Goal: Navigation & Orientation: Find specific page/section

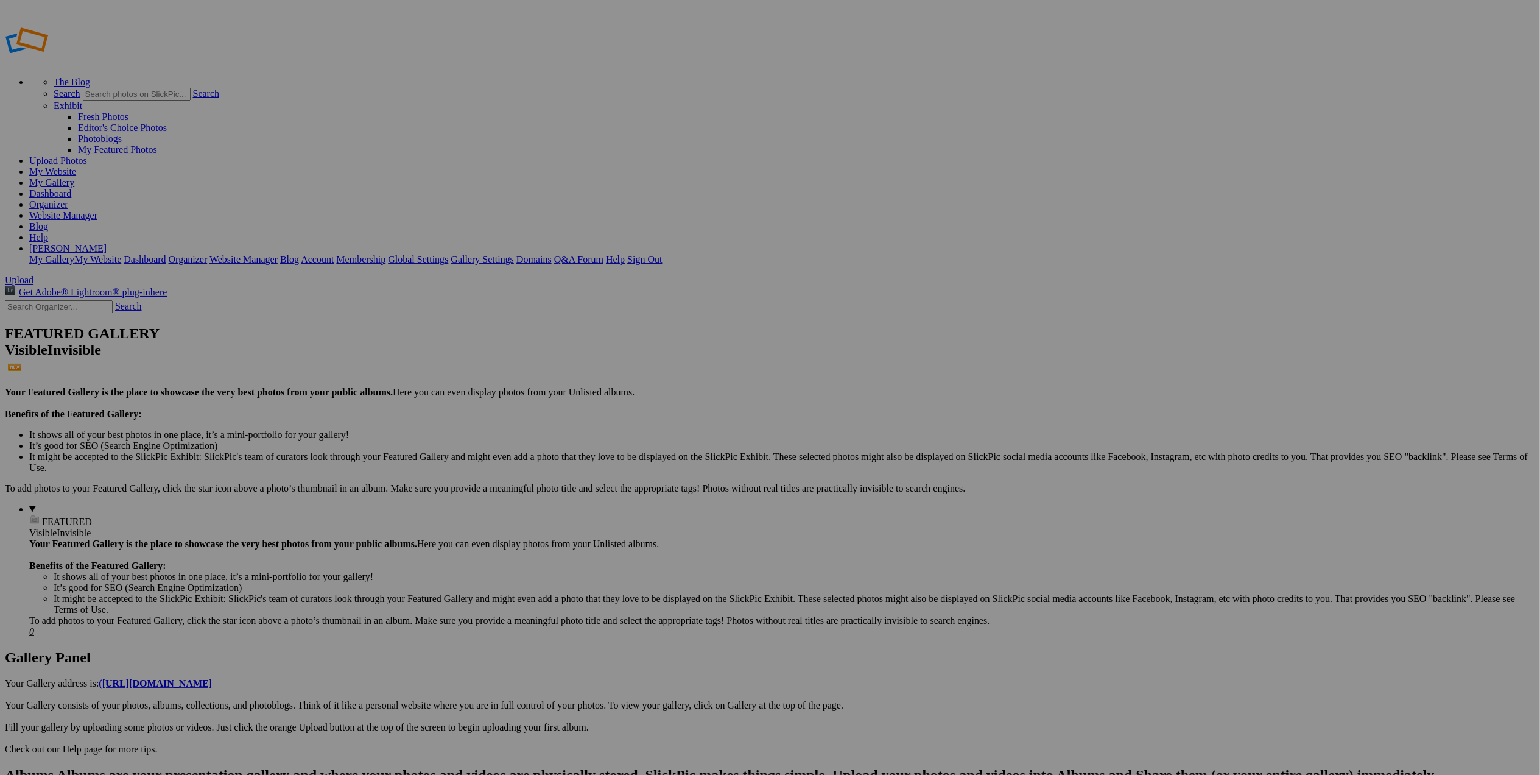
click at [97, 210] on link "Website Manager" at bounding box center [63, 215] width 68 height 10
drag, startPoint x: 71, startPoint y: 188, endPoint x: 72, endPoint y: 121, distance: 67.0
drag, startPoint x: 73, startPoint y: 146, endPoint x: 80, endPoint y: 111, distance: 36.1
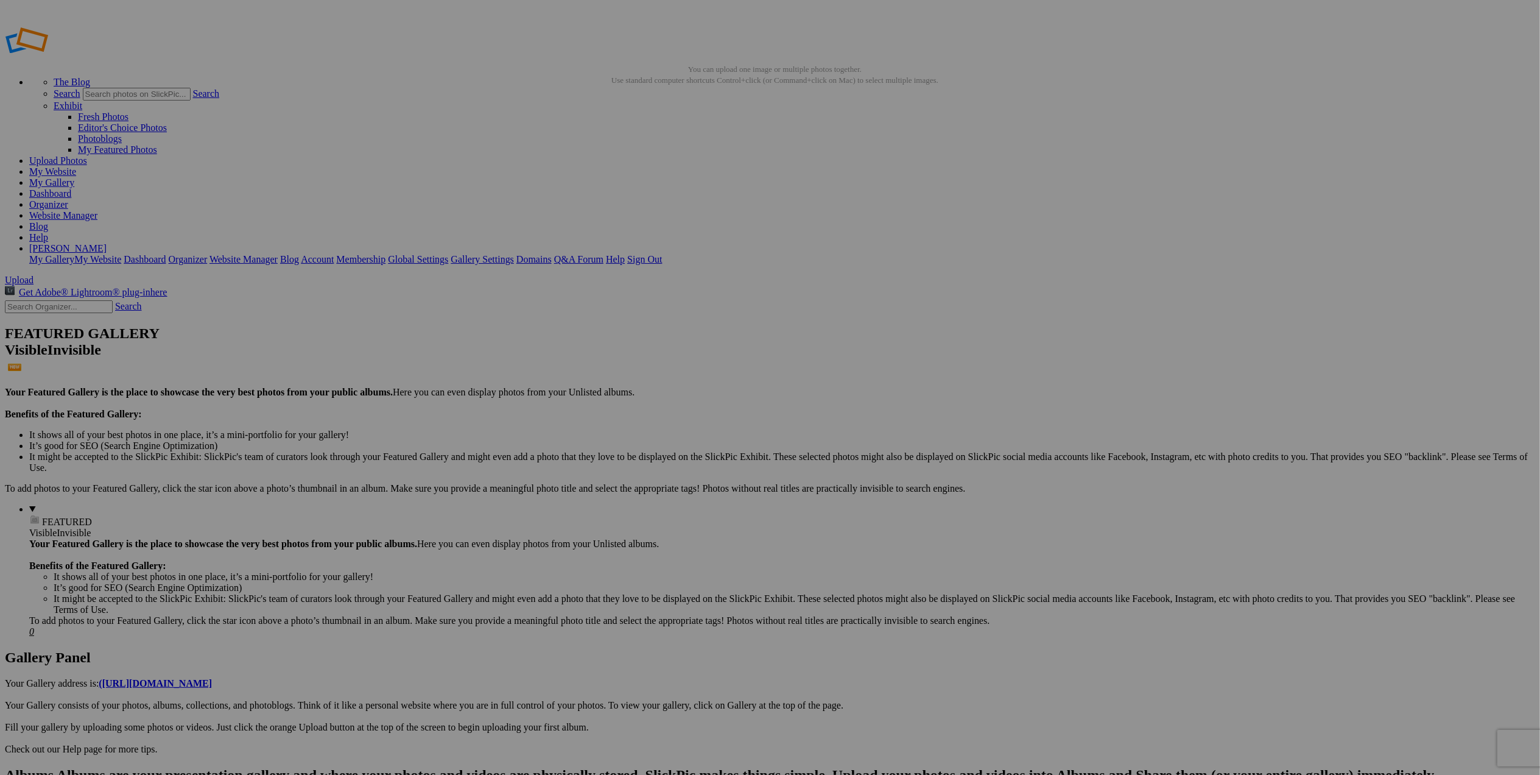
drag, startPoint x: 60, startPoint y: 169, endPoint x: 69, endPoint y: 108, distance: 61.7
drag, startPoint x: 61, startPoint y: 164, endPoint x: 66, endPoint y: 133, distance: 32.0
drag, startPoint x: 55, startPoint y: 149, endPoint x: 64, endPoint y: 108, distance: 41.8
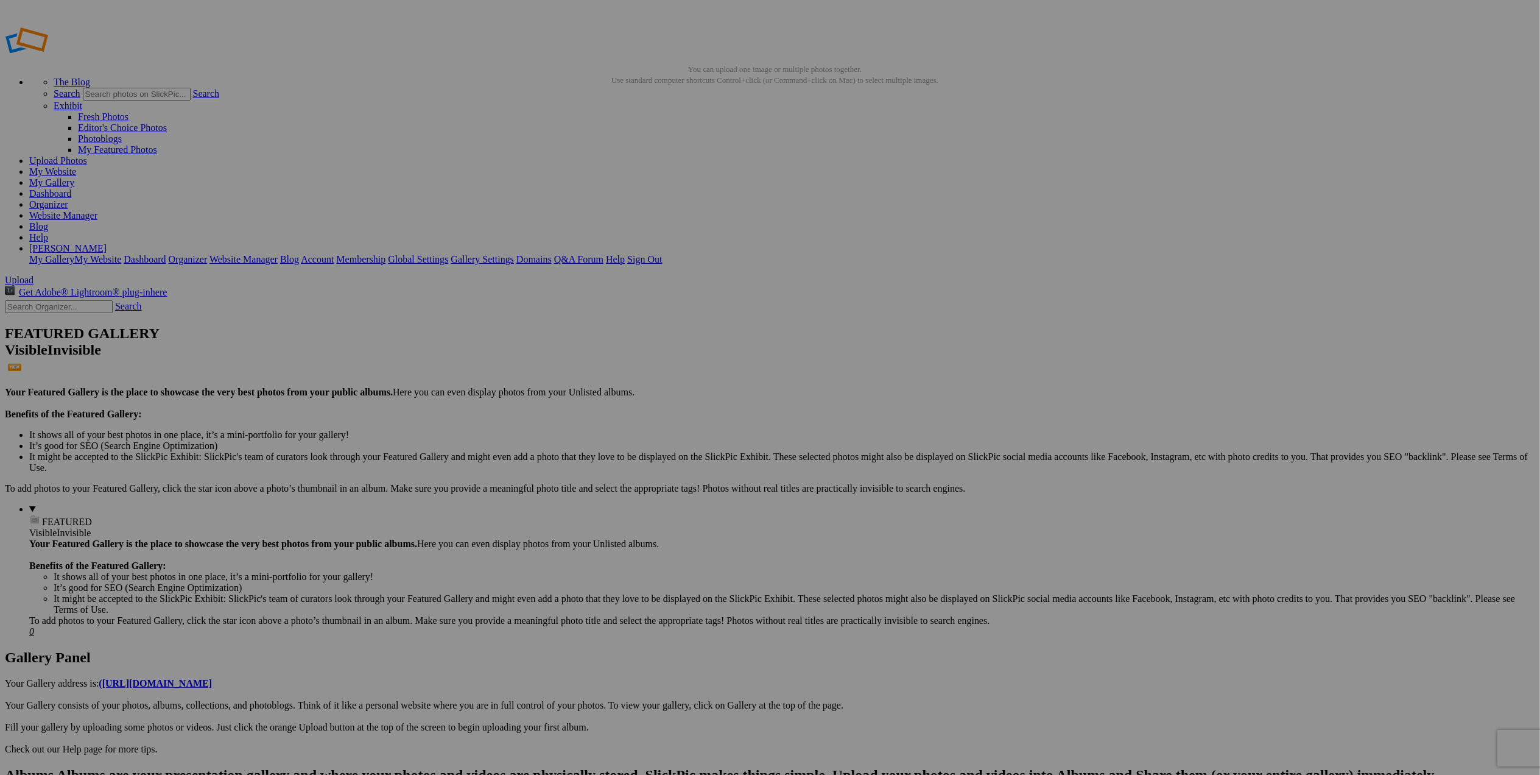
drag, startPoint x: 58, startPoint y: 149, endPoint x: 62, endPoint y: 132, distance: 17.3
drag, startPoint x: 77, startPoint y: 147, endPoint x: 77, endPoint y: 107, distance: 39.6
click at [76, 166] on link "My Website" at bounding box center [52, 171] width 47 height 10
click at [68, 199] on link "Organizer" at bounding box center [48, 204] width 39 height 10
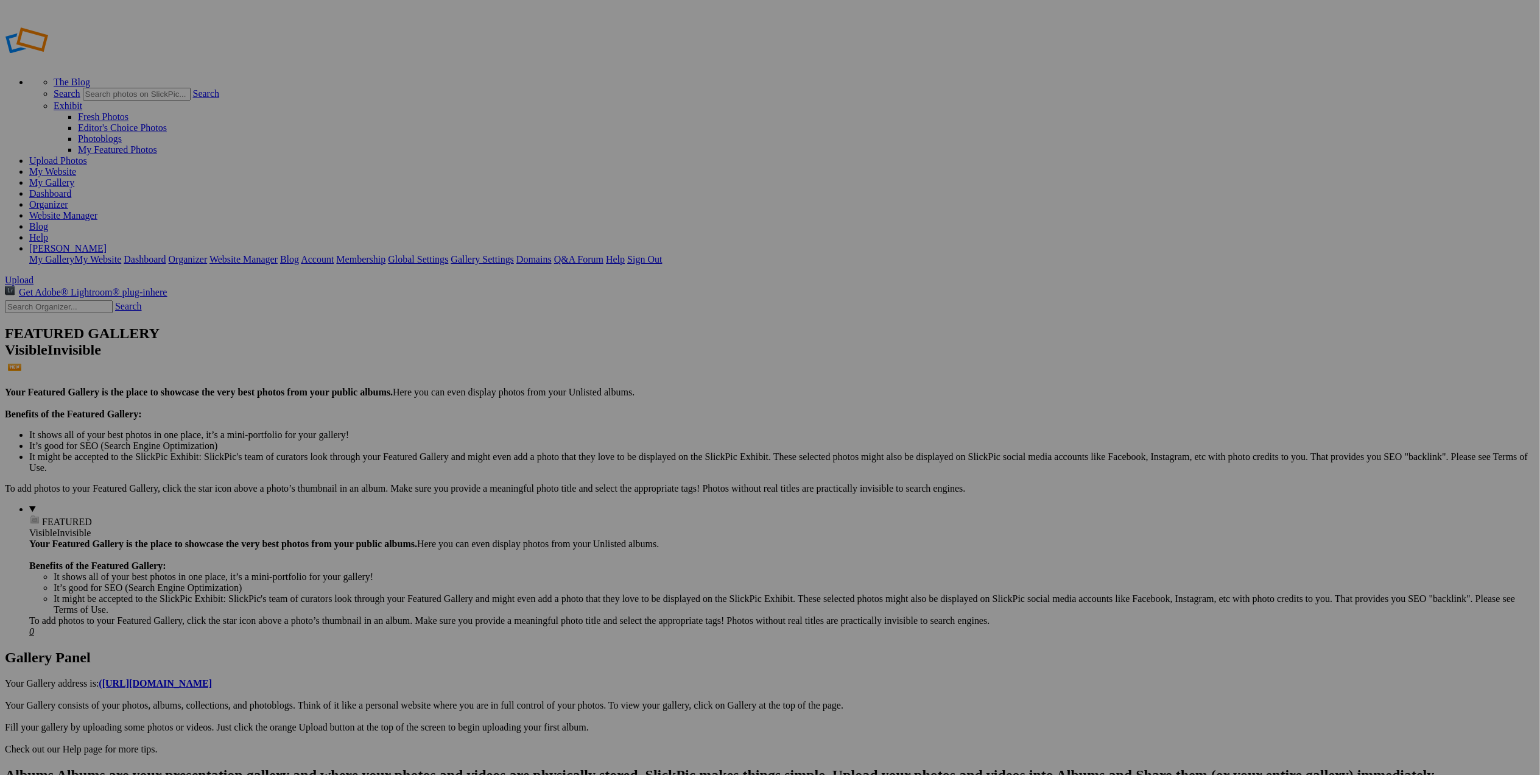
click at [97, 210] on link "Website Manager" at bounding box center [63, 215] width 68 height 10
